Goal: Information Seeking & Learning: Learn about a topic

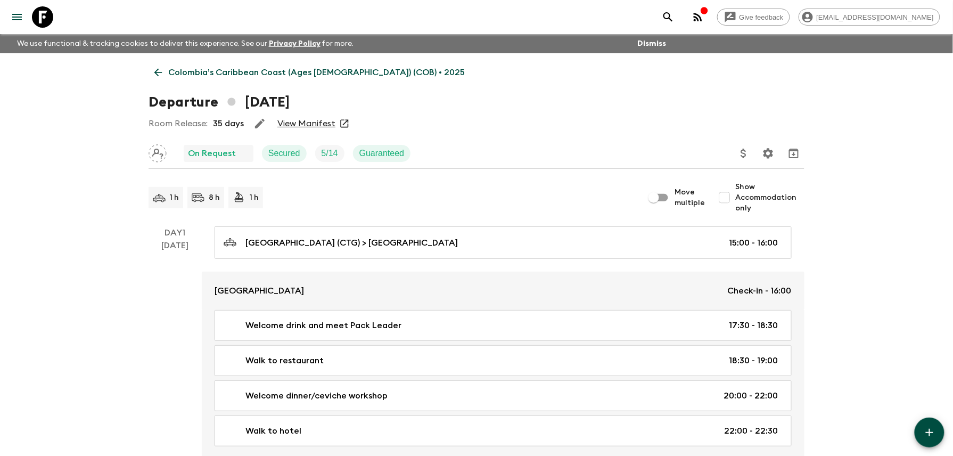
click at [177, 78] on p "Colombia’s Caribbean Coast (Ages [DEMOGRAPHIC_DATA]) (COB) • 2025" at bounding box center [316, 72] width 296 height 13
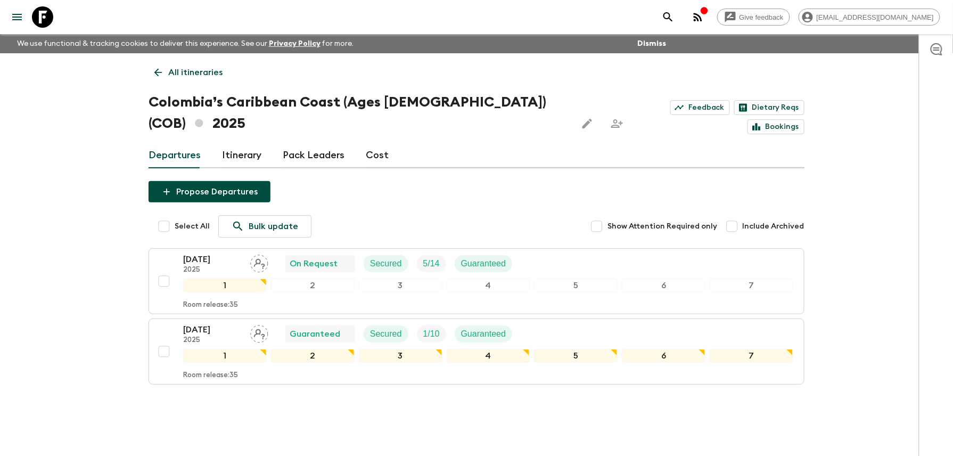
click at [325, 143] on link "Pack Leaders" at bounding box center [314, 156] width 62 height 26
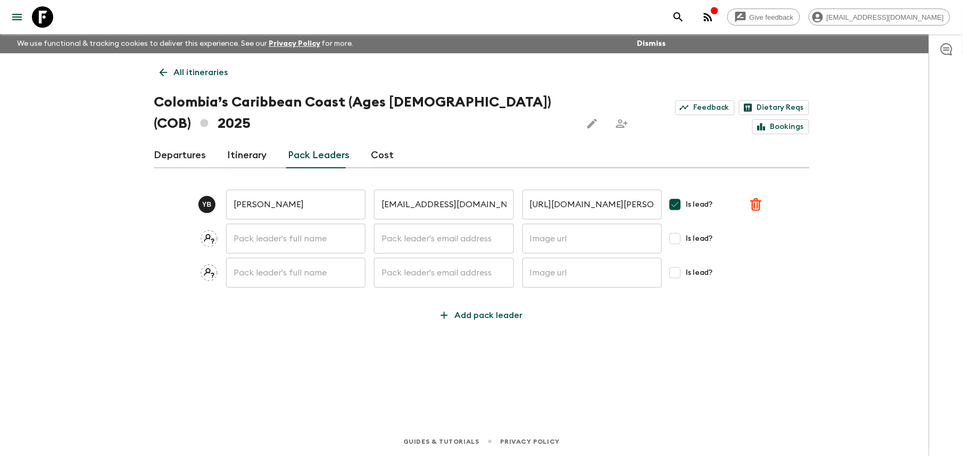
click at [301, 223] on input "text" at bounding box center [295, 238] width 139 height 30
type input "[PERSON_NAME]"
click at [425, 226] on input "text" at bounding box center [443, 238] width 139 height 30
click at [565, 223] on input "text" at bounding box center [592, 238] width 139 height 30
click at [330, 326] on div "All itineraries Colombia’s Caribbean Coast (Ages [DEMOGRAPHIC_DATA]) (COB) 2025…" at bounding box center [481, 225] width 681 height 344
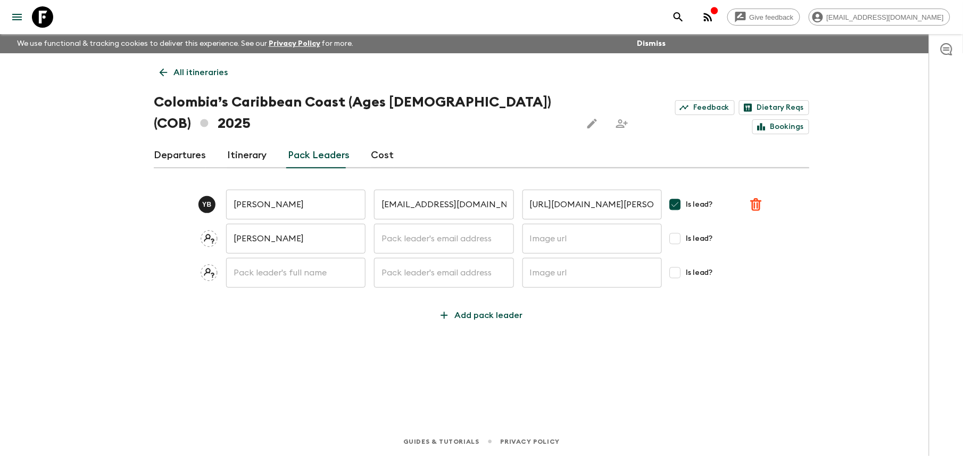
click at [281, 224] on input "[PERSON_NAME]" at bounding box center [295, 238] width 139 height 30
click at [328, 143] on link "Pack Leaders" at bounding box center [319, 156] width 62 height 26
click at [379, 143] on link "Cost" at bounding box center [382, 156] width 23 height 26
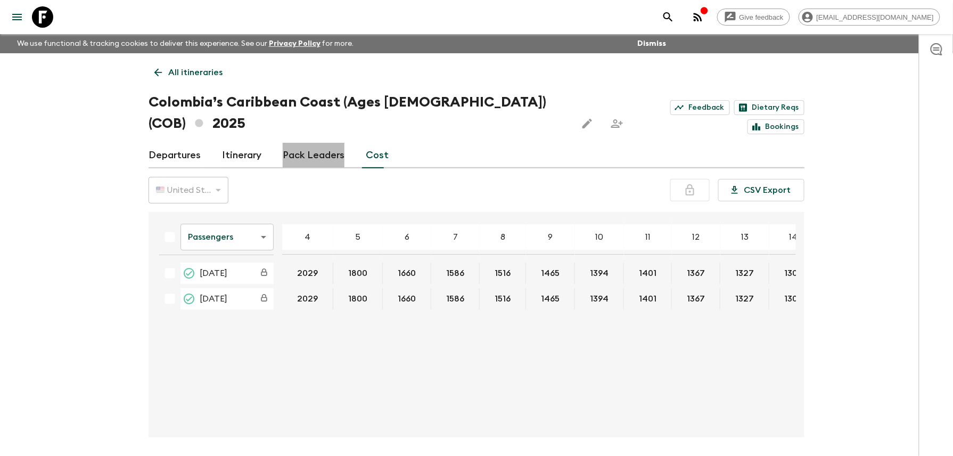
click at [314, 143] on link "Pack Leaders" at bounding box center [314, 156] width 62 height 26
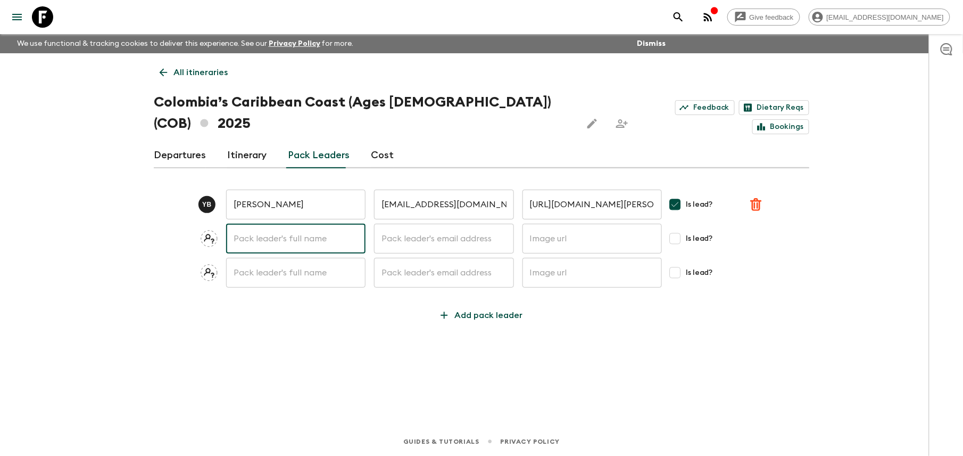
click at [307, 223] on input "text" at bounding box center [295, 238] width 139 height 30
click at [210, 230] on icon at bounding box center [209, 238] width 17 height 17
drag, startPoint x: 262, startPoint y: 216, endPoint x: 277, endPoint y: 225, distance: 17.2
click at [262, 223] on input "text" at bounding box center [295, 238] width 139 height 30
type input "[PERSON_NAME]"
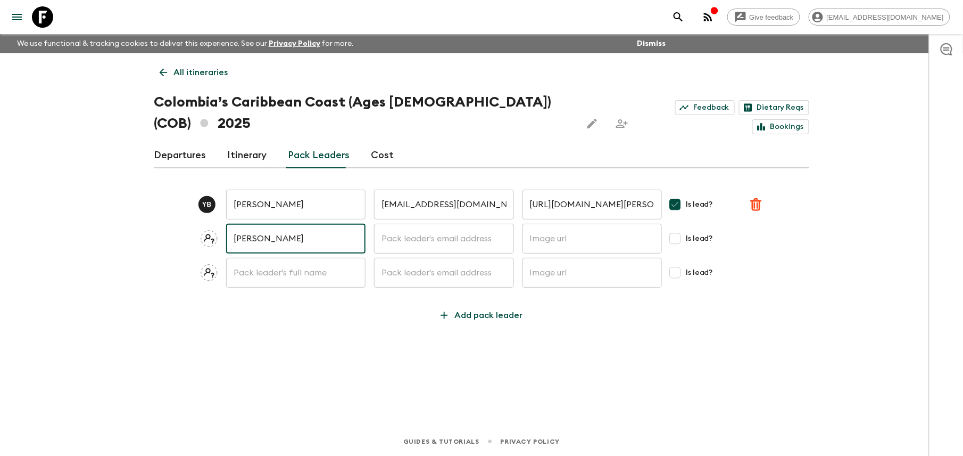
click at [437, 223] on input "text" at bounding box center [443, 238] width 139 height 30
